Goal: Task Accomplishment & Management: Use online tool/utility

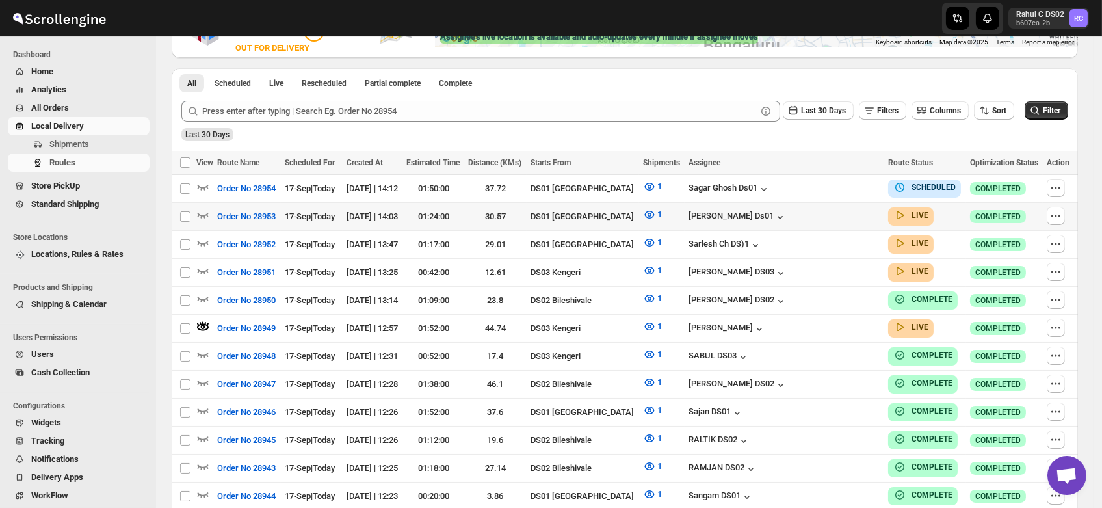
scroll to position [277, 0]
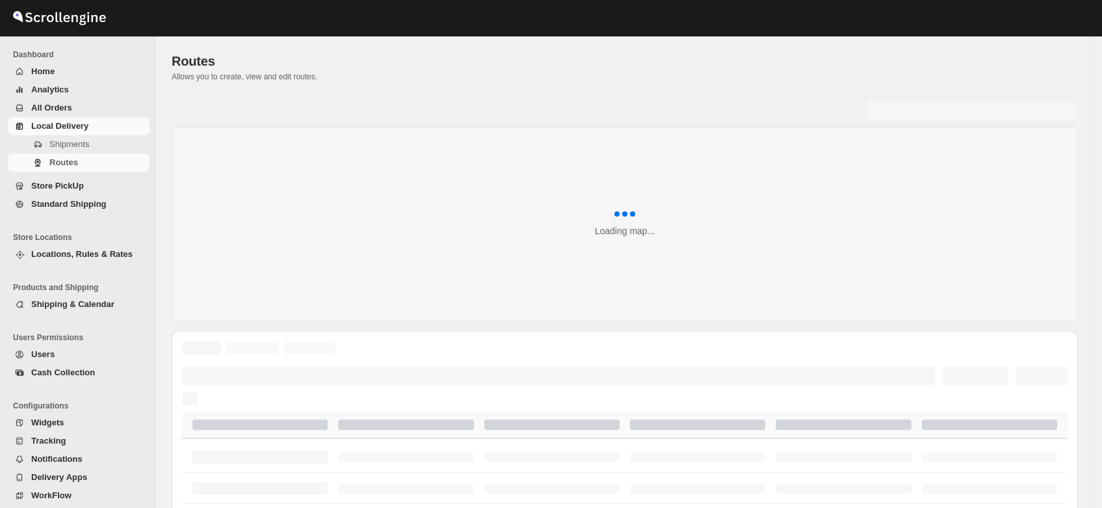
scroll to position [277, 0]
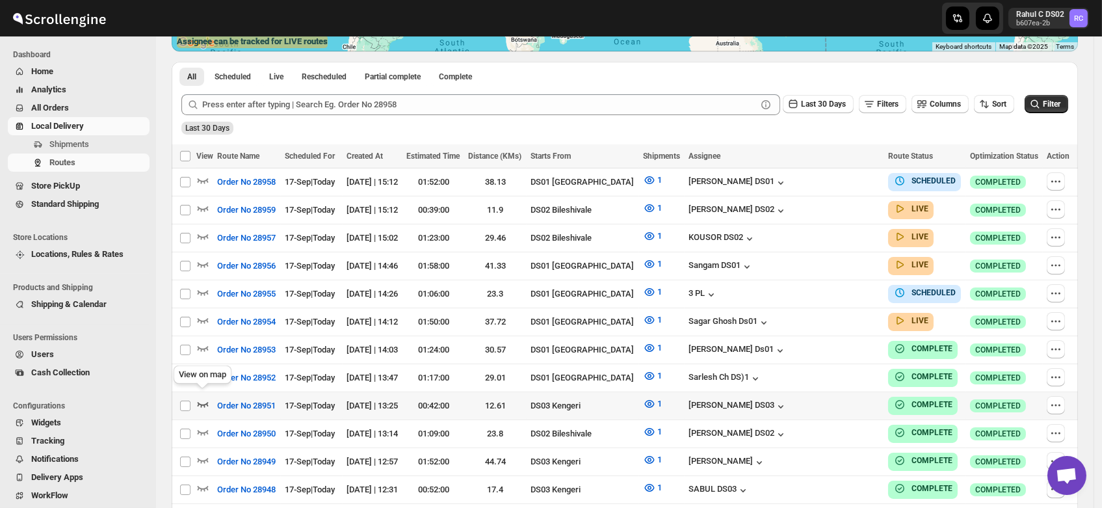
click at [203, 397] on icon "button" at bounding box center [202, 403] width 13 height 13
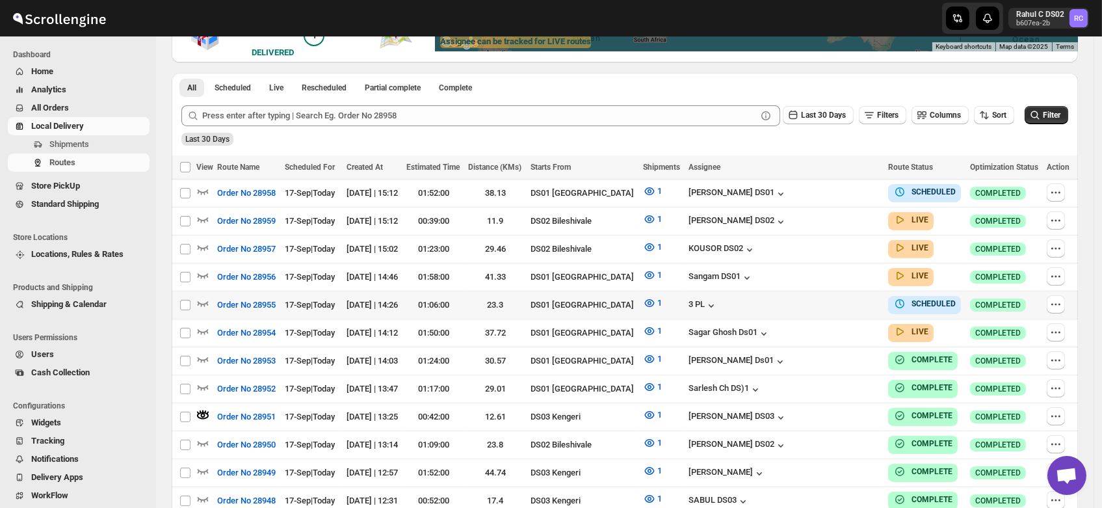
scroll to position [0, 0]
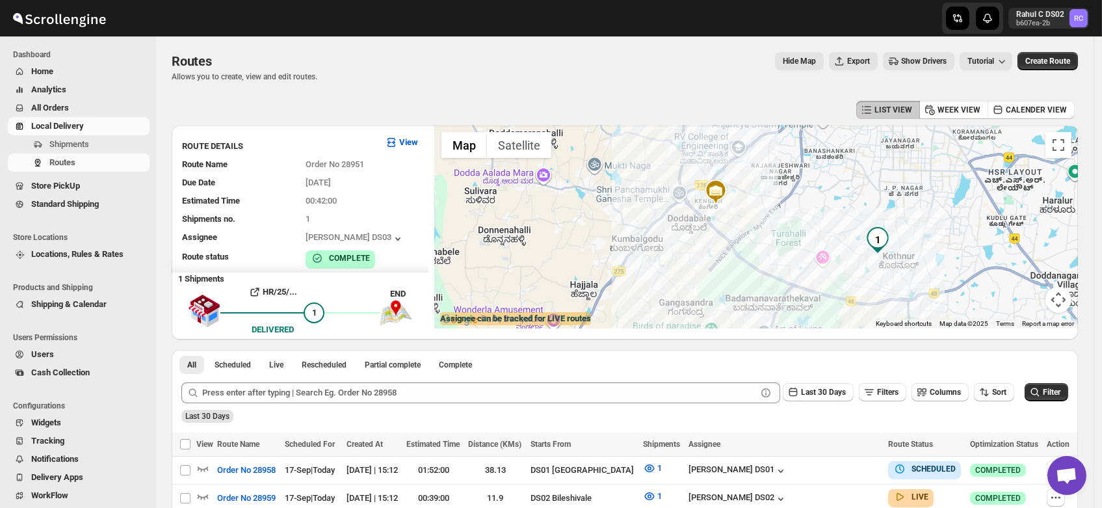
drag, startPoint x: 874, startPoint y: 248, endPoint x: 823, endPoint y: 259, distance: 51.8
click at [823, 259] on div at bounding box center [756, 226] width 643 height 203
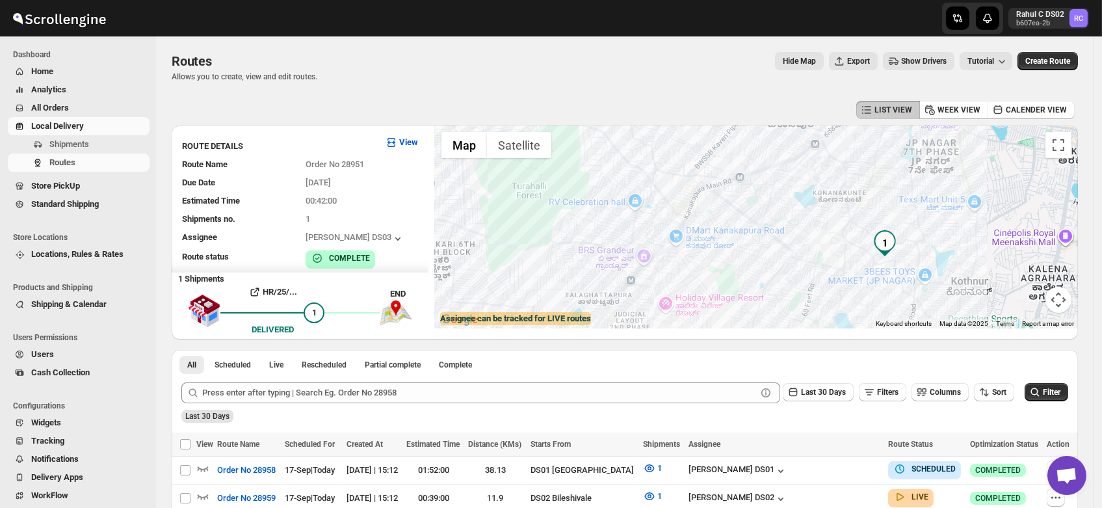
drag, startPoint x: 832, startPoint y: 261, endPoint x: 853, endPoint y: 260, distance: 20.8
click at [853, 260] on div at bounding box center [756, 226] width 643 height 203
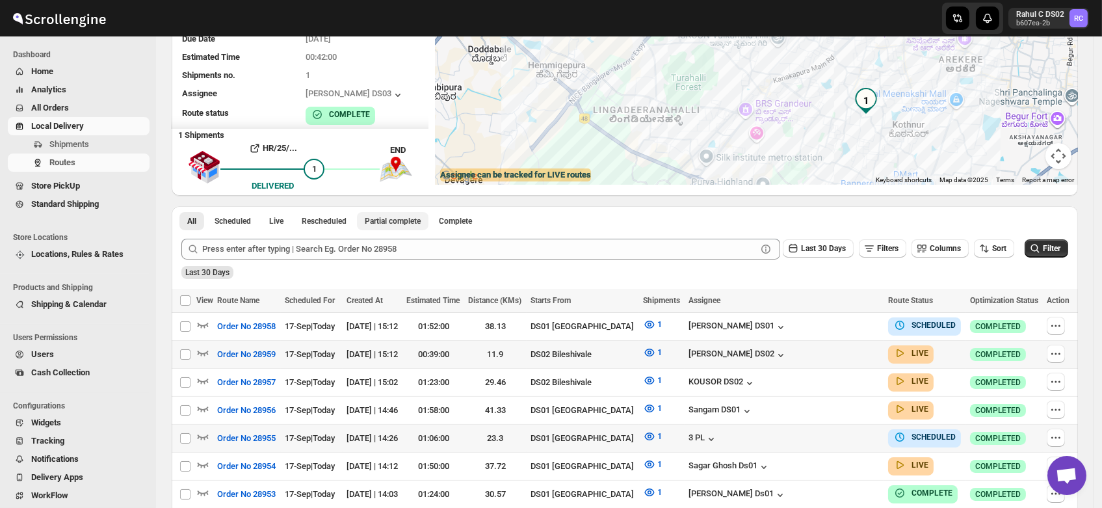
scroll to position [144, 0]
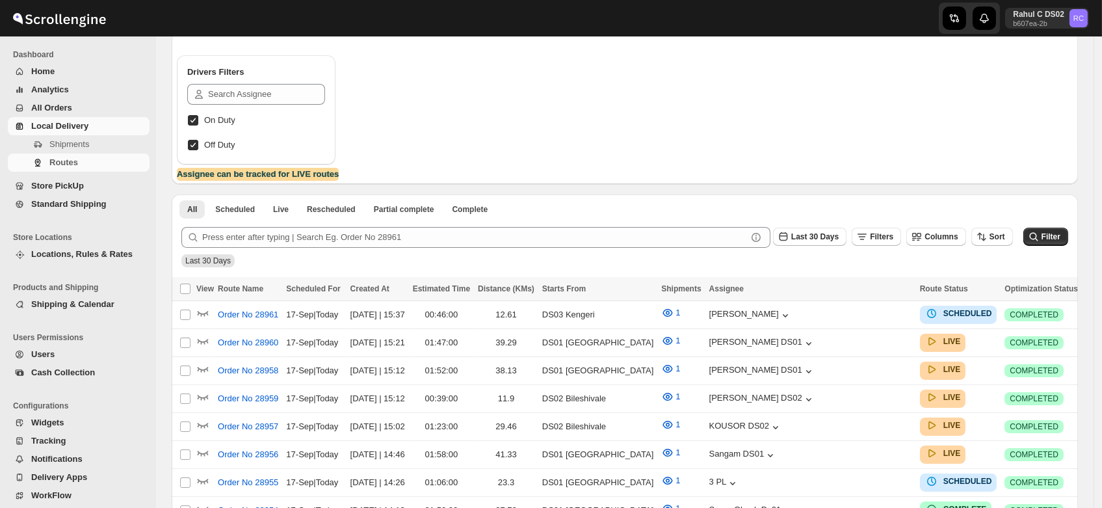
scroll to position [144, 0]
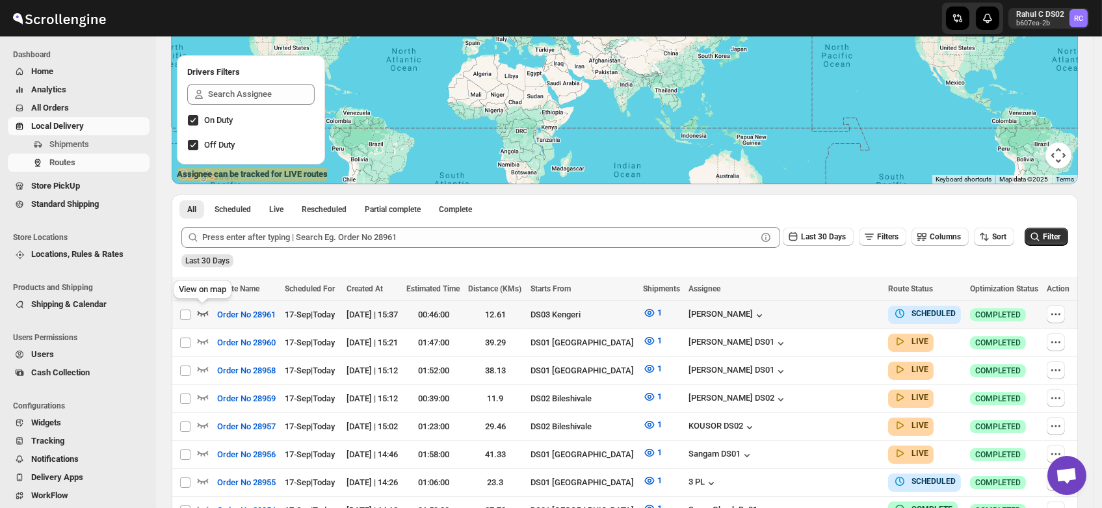
click at [203, 310] on icon "button" at bounding box center [202, 312] width 13 height 13
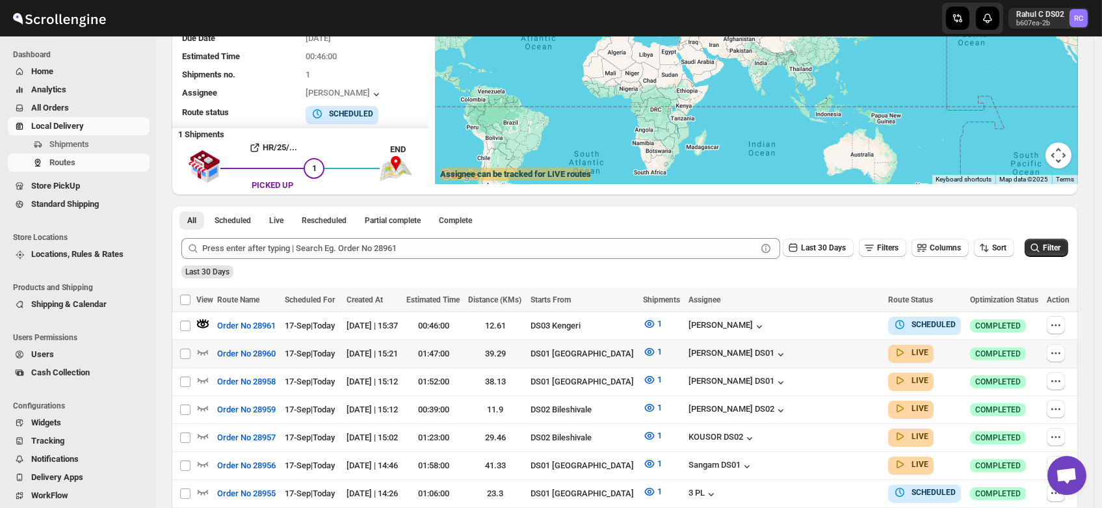
scroll to position [0, 0]
